Goal: Information Seeking & Learning: Learn about a topic

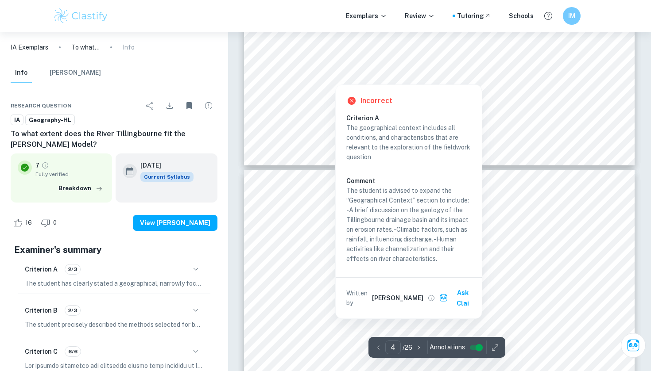
scroll to position [1605, 0]
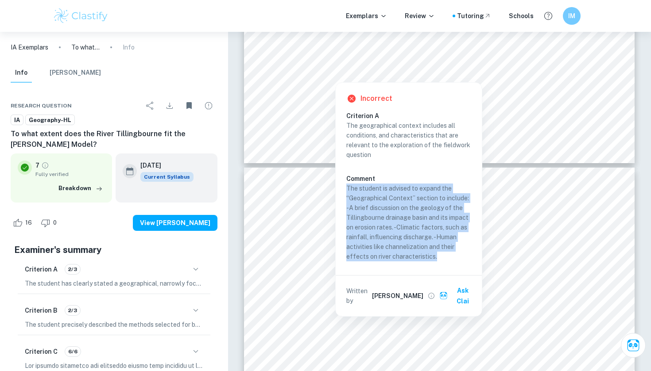
drag, startPoint x: 439, startPoint y: 257, endPoint x: 346, endPoint y: 191, distance: 113.2
click at [346, 191] on p "The student is advised to expand the “Geographical Context” section to include:…" at bounding box center [408, 223] width 125 height 78
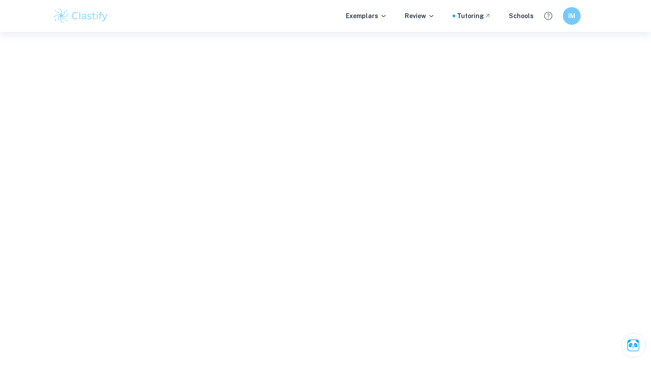
copy p "The student is advised to expand the “Geographical Context” section to include:…"
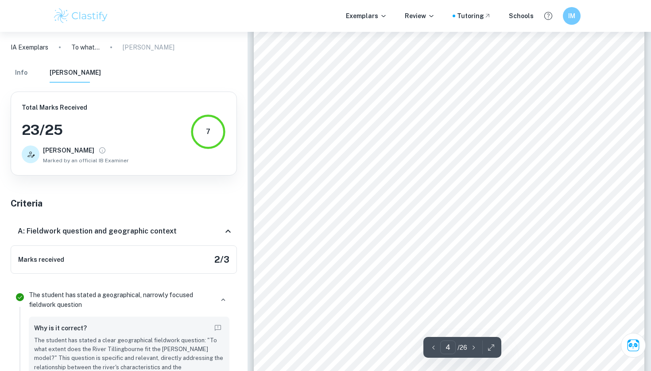
scroll to position [1895, 0]
click at [341, 311] on div "4 Figure 2: Map showing the location of sites 1-10 along the River [GEOGRAPHIC_…" at bounding box center [449, 153] width 390 height 552
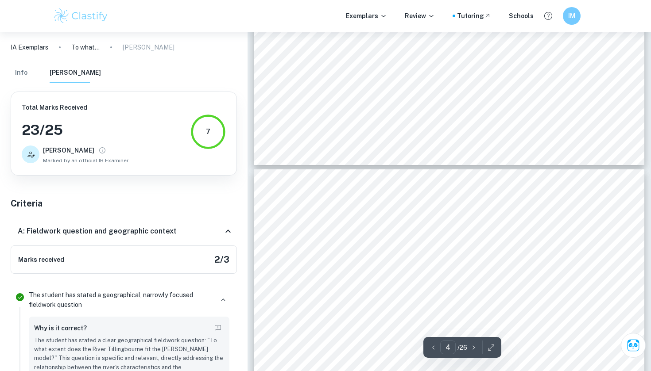
type input "5"
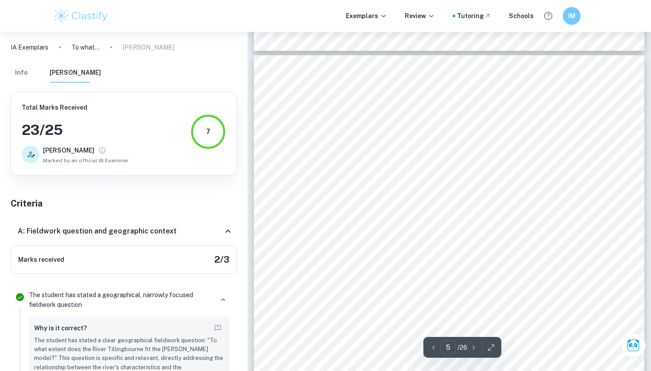
scroll to position [2271, 0]
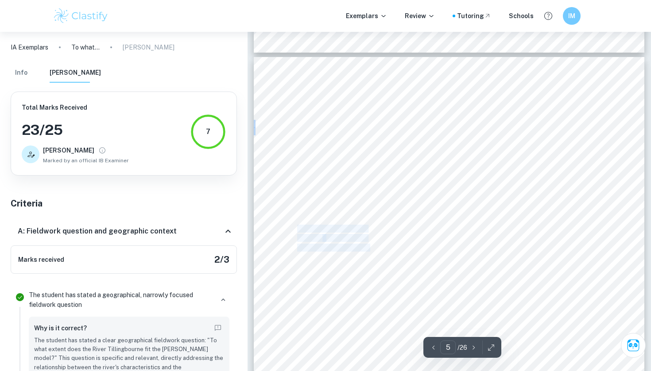
drag, startPoint x: 299, startPoint y: 229, endPoint x: 370, endPoint y: 246, distance: 72.9
click at [370, 246] on div "5 Fig 4: [PERSON_NAME] model The [PERSON_NAME] model (Figure 4) is a geographic…" at bounding box center [449, 333] width 390 height 552
copy div "These characteristics all increase with increased distance from the source"
drag, startPoint x: 601, startPoint y: 177, endPoint x: 529, endPoint y: 158, distance: 74.6
click at [529, 158] on div "5 Fig 4: [PERSON_NAME] model The [PERSON_NAME] model (Figure 4) is a geographic…" at bounding box center [449, 333] width 390 height 552
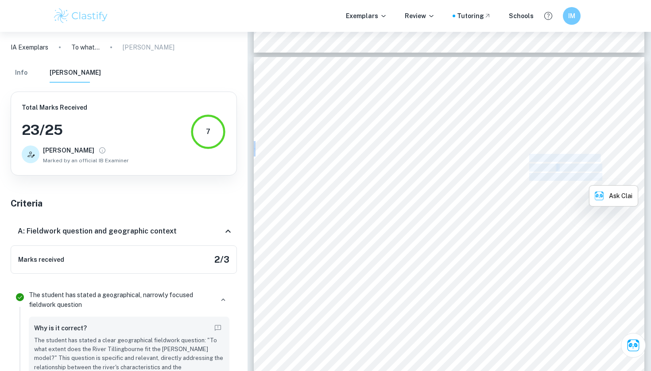
copy div "These characteristics all decrease with increased distance from the source"
